Goal: Transaction & Acquisition: Purchase product/service

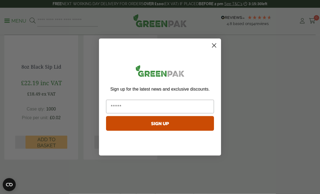
scroll to position [492, 0]
click at [215, 50] on circle "Close dialog" at bounding box center [214, 45] width 9 height 9
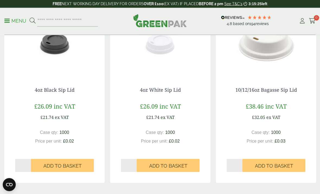
scroll to position [677, 0]
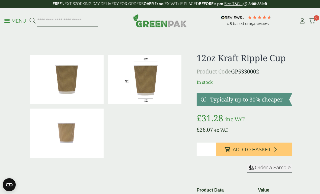
click at [11, 24] on p "Menu" at bounding box center [15, 21] width 22 height 7
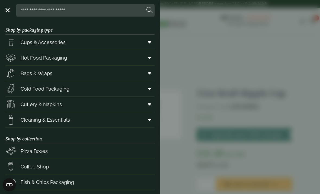
click at [151, 42] on span at bounding box center [149, 42] width 12 height 10
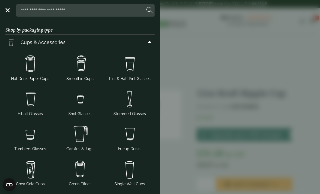
click at [35, 73] on img at bounding box center [30, 64] width 45 height 22
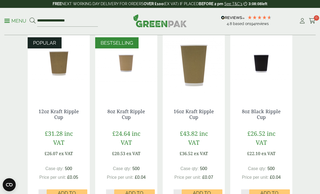
scroll to position [129, 0]
click at [305, 17] on link "My Account" at bounding box center [302, 21] width 7 height 8
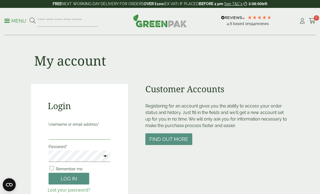
click at [88, 138] on input "Username or email address *" at bounding box center [80, 133] width 62 height 11
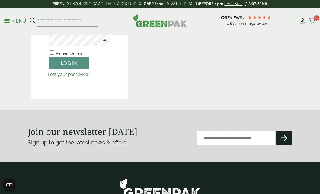
scroll to position [15, 0]
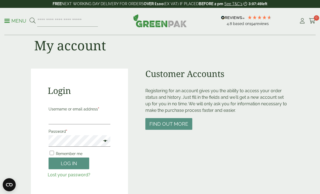
click at [300, 21] on icon at bounding box center [302, 20] width 7 height 5
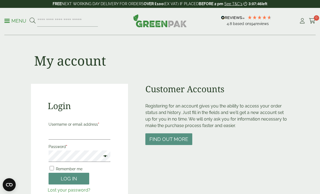
click at [12, 21] on p "Menu" at bounding box center [15, 21] width 22 height 7
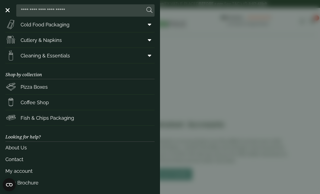
scroll to position [64, 0]
click at [29, 171] on link "My account" at bounding box center [79, 171] width 149 height 12
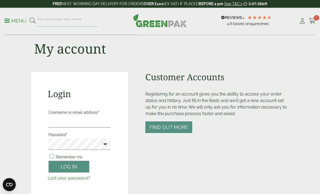
scroll to position [12, 0]
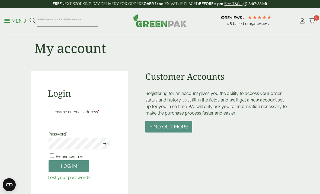
click at [102, 123] on input "Username or email address *" at bounding box center [80, 120] width 62 height 11
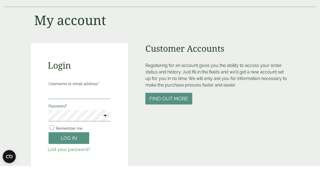
type input "*"
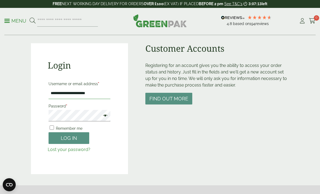
type input "**********"
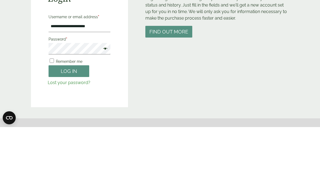
click at [105, 113] on span at bounding box center [103, 116] width 7 height 7
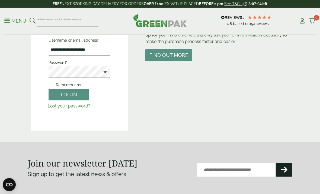
scroll to position [73, 0]
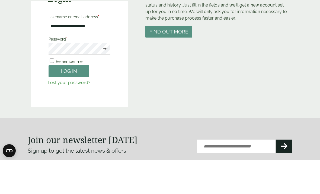
click at [80, 99] on button "Log in" at bounding box center [69, 105] width 41 height 12
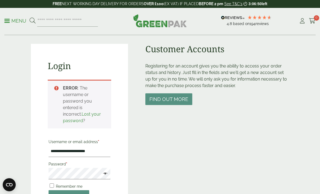
scroll to position [39, 0]
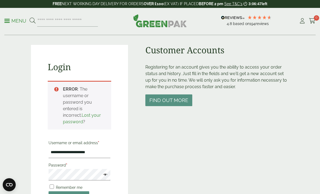
click at [170, 97] on button "Find out more" at bounding box center [169, 100] width 47 height 12
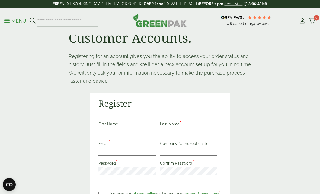
scroll to position [49, 0]
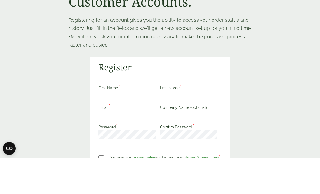
click at [139, 133] on input "First Name *" at bounding box center [127, 131] width 57 height 9
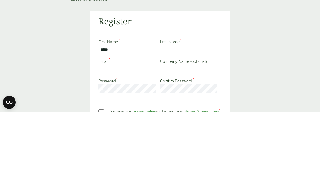
type input "*****"
click at [199, 127] on input "Last Name *" at bounding box center [188, 131] width 57 height 9
type input "****"
click at [146, 147] on input "Email *" at bounding box center [127, 151] width 57 height 9
type input "**********"
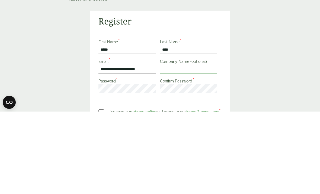
click at [205, 147] on input "Company Name (optional)" at bounding box center [188, 151] width 57 height 9
click at [137, 127] on input "*****" at bounding box center [127, 131] width 57 height 9
type input "*"
type input "****"
click at [192, 127] on input "****" at bounding box center [188, 131] width 57 height 9
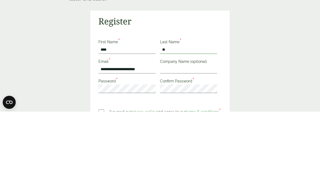
type input "*"
type input "**"
click at [204, 147] on input "Company Name (optional)" at bounding box center [188, 151] width 57 height 9
type input "**********"
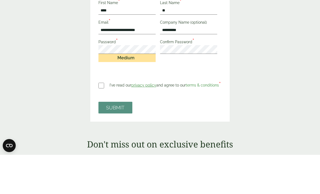
scroll to position [170, 0]
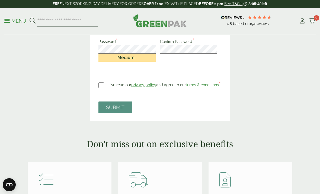
click at [121, 107] on button "SUBMIT" at bounding box center [116, 107] width 34 height 12
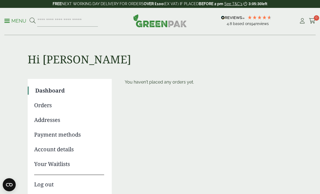
click at [13, 22] on p "Menu" at bounding box center [15, 21] width 22 height 7
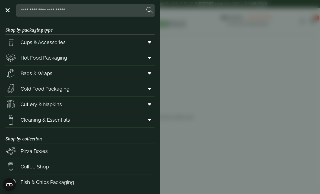
click at [102, 44] on link "Cups & Accessories" at bounding box center [79, 41] width 149 height 15
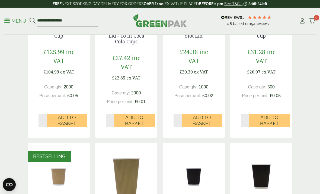
scroll to position [187, 0]
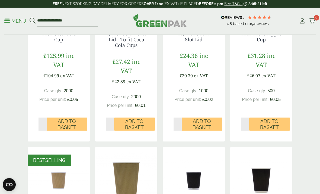
click at [280, 122] on span "Add to Basket" at bounding box center [269, 124] width 33 height 12
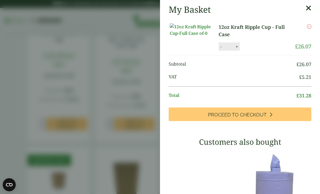
click at [309, 10] on icon at bounding box center [309, 8] width 6 height 8
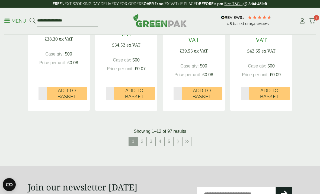
scroll to position [615, 0]
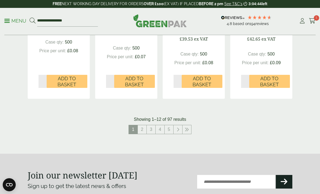
click at [143, 128] on link "2" at bounding box center [142, 129] width 9 height 9
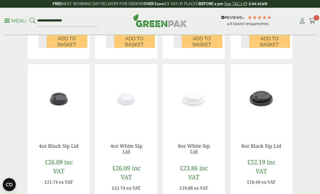
scroll to position [467, 0]
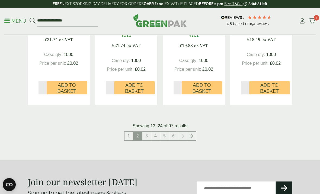
click at [148, 134] on link "3" at bounding box center [147, 136] width 9 height 9
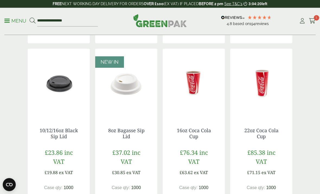
scroll to position [282, 0]
click at [69, 132] on link "10/12/16oz Black Sip Lid" at bounding box center [59, 133] width 39 height 12
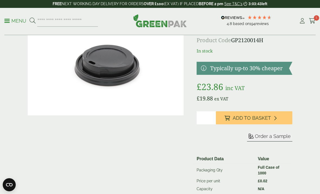
scroll to position [27, 0]
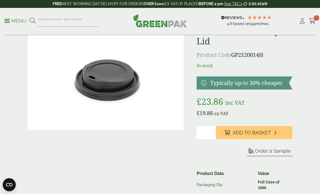
click at [281, 84] on link at bounding box center [245, 82] width 96 height 13
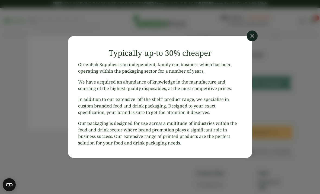
click at [251, 41] on icon at bounding box center [252, 35] width 11 height 11
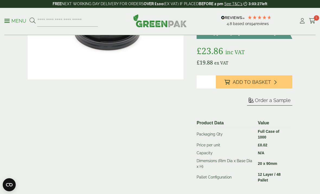
scroll to position [77, 0]
click at [267, 82] on span "Add to Basket" at bounding box center [252, 82] width 38 height 6
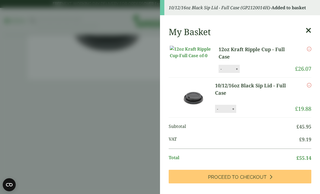
click at [311, 33] on icon at bounding box center [309, 31] width 6 height 8
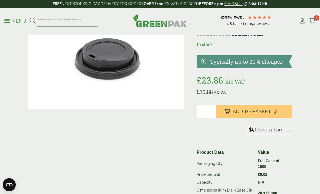
scroll to position [0, 0]
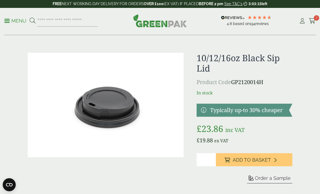
click at [8, 22] on link "Menu" at bounding box center [15, 20] width 22 height 5
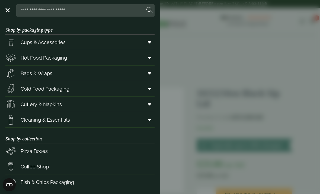
click at [93, 74] on link "Bags & Wraps" at bounding box center [79, 72] width 149 height 15
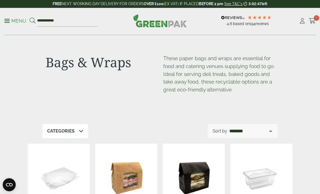
click at [5, 21] on p "Menu" at bounding box center [15, 21] width 22 height 7
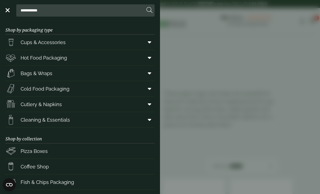
click at [102, 59] on link "Hot Food Packaging" at bounding box center [79, 57] width 149 height 15
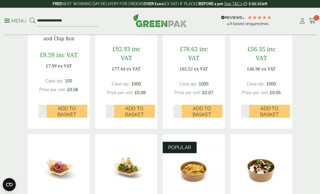
scroll to position [137, 0]
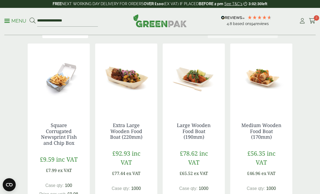
click at [10, 20] on span at bounding box center [6, 20] width 5 height 1
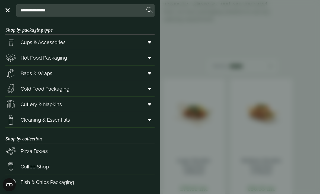
click at [95, 75] on link "Bags & Wraps" at bounding box center [79, 72] width 149 height 15
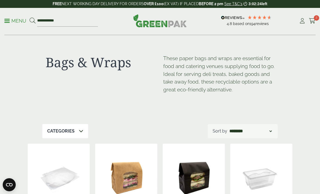
click at [77, 132] on div "Categories" at bounding box center [65, 131] width 46 height 14
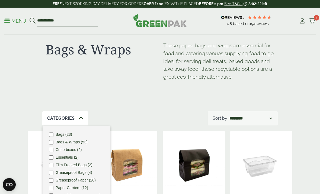
scroll to position [13, 0]
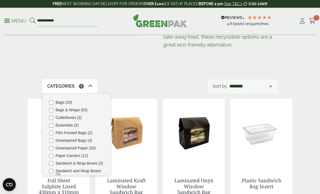
scroll to position [45, 0]
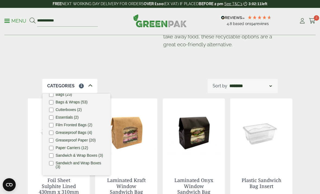
click at [166, 86] on div "Categories 1 Bags (23) Bags & Wraps (53) Cutterboxes (2) Essentials (2) Film Fr…" at bounding box center [160, 86] width 236 height 14
click at [66, 94] on label "Bags (23)" at bounding box center [64, 94] width 17 height 4
click at [63, 94] on label "Bags (23)" at bounding box center [64, 94] width 17 height 4
click at [134, 82] on div "Categories 1 Bags (23) Bags & Wraps (53) Cutterboxes (2) Essentials (2) Film Fr…" at bounding box center [160, 86] width 236 height 14
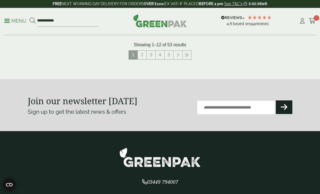
scroll to position [681, 0]
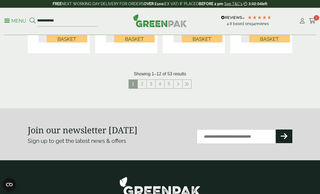
click at [143, 83] on link "2" at bounding box center [142, 84] width 9 height 9
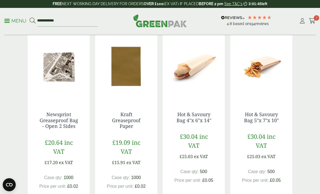
scroll to position [506, 0]
click at [138, 104] on div "Kraft Greaseproof Paper £19.09 inc VAT £15.91 ex VAT Case qty: 1000 Price per u…" at bounding box center [126, 160] width 62 height 121
click at [138, 83] on img at bounding box center [126, 66] width 62 height 68
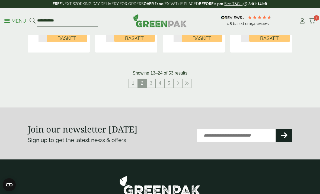
scroll to position [676, 0]
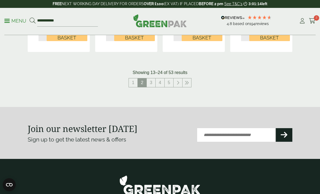
click at [152, 80] on link "3" at bounding box center [151, 82] width 9 height 9
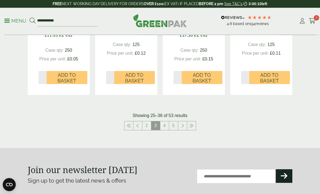
scroll to position [627, 0]
click at [163, 126] on link "4" at bounding box center [164, 125] width 9 height 9
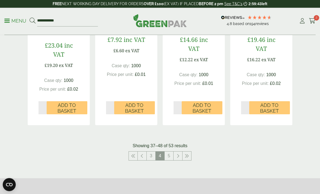
scroll to position [597, 0]
click at [166, 151] on link "5" at bounding box center [169, 155] width 9 height 9
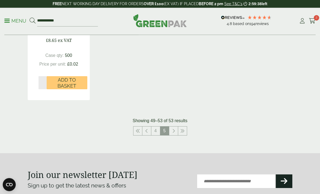
scroll to position [424, 0]
